Goal: Information Seeking & Learning: Learn about a topic

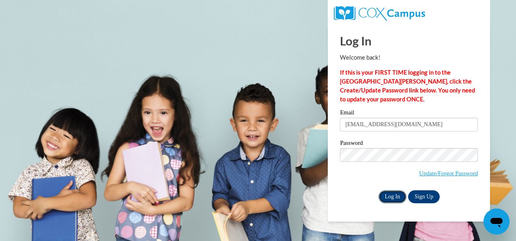
click at [392, 196] on input "Log In" at bounding box center [393, 196] width 28 height 13
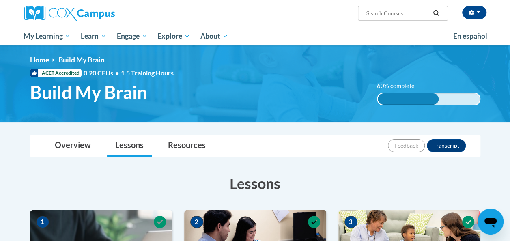
scroll to position [2, 0]
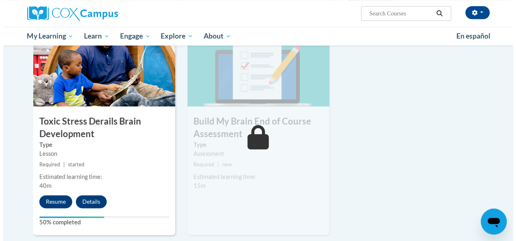
scroll to position [410, 0]
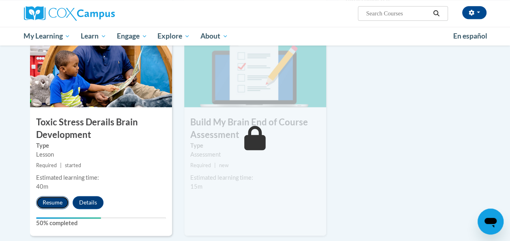
click at [51, 204] on button "Resume" at bounding box center [52, 202] width 33 height 13
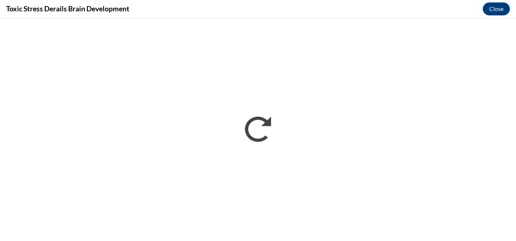
scroll to position [0, 0]
